Goal: Information Seeking & Learning: Learn about a topic

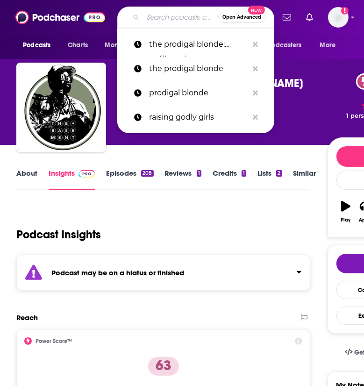
type input "The [PERSON_NAME] Podcast"
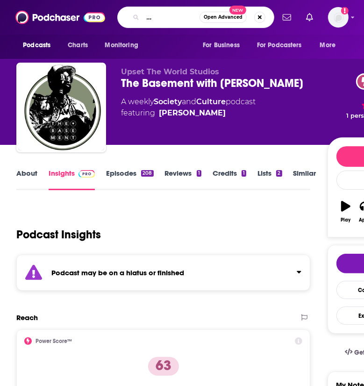
scroll to position [0, 41]
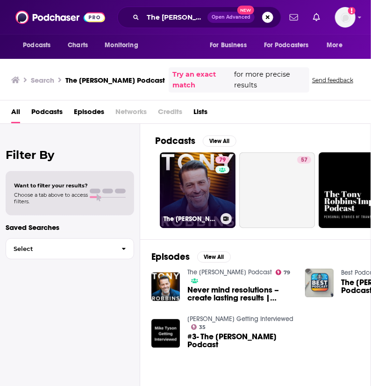
click at [195, 192] on link "79 The [PERSON_NAME] Podcast" at bounding box center [198, 190] width 76 height 76
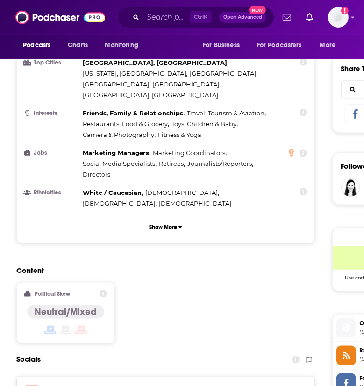
scroll to position [841, 0]
